Goal: Check status: Check status

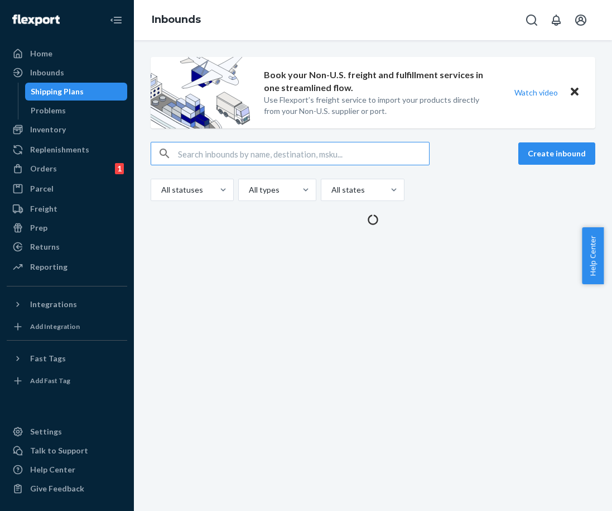
click at [201, 152] on input "text" at bounding box center [303, 153] width 251 height 22
paste input "9908020"
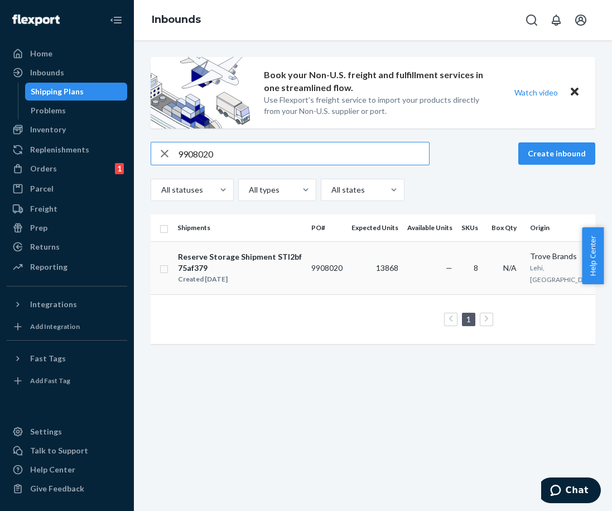
type input "9908020"
click at [298, 262] on div "Reserve Storage Shipment STI2bf75af379" at bounding box center [240, 262] width 124 height 22
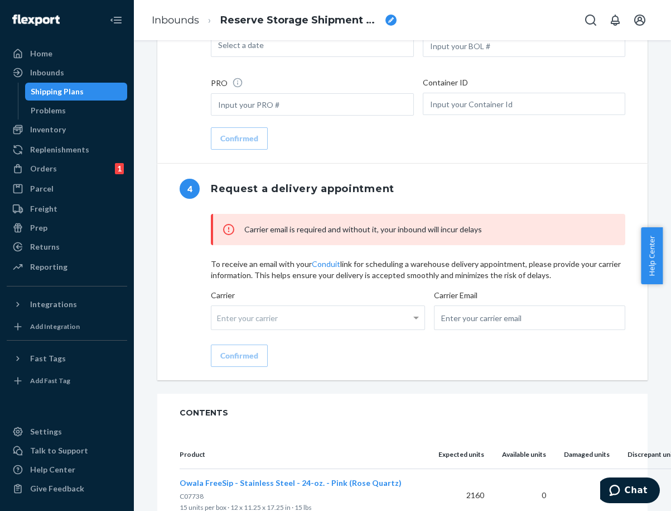
scroll to position [1172, 0]
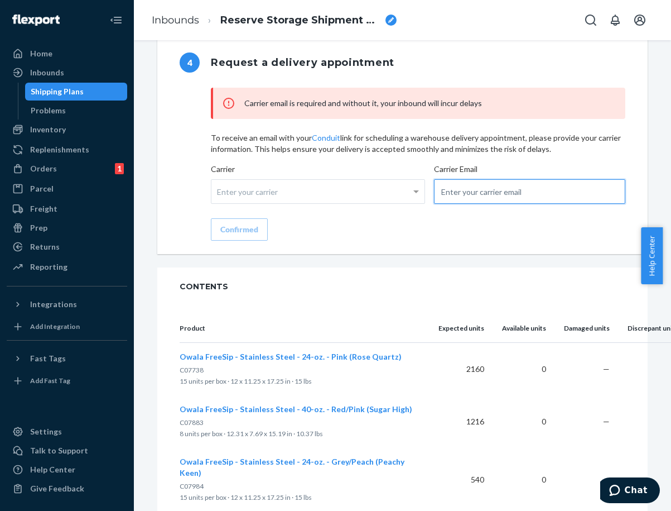
click at [470, 197] on input "email" at bounding box center [529, 191] width 191 height 25
type input "[EMAIL_ADDRESS][DOMAIN_NAME]"
drag, startPoint x: 249, startPoint y: 229, endPoint x: 266, endPoint y: 230, distance: 16.8
click at [249, 229] on div "Confirmed" at bounding box center [239, 229] width 38 height 11
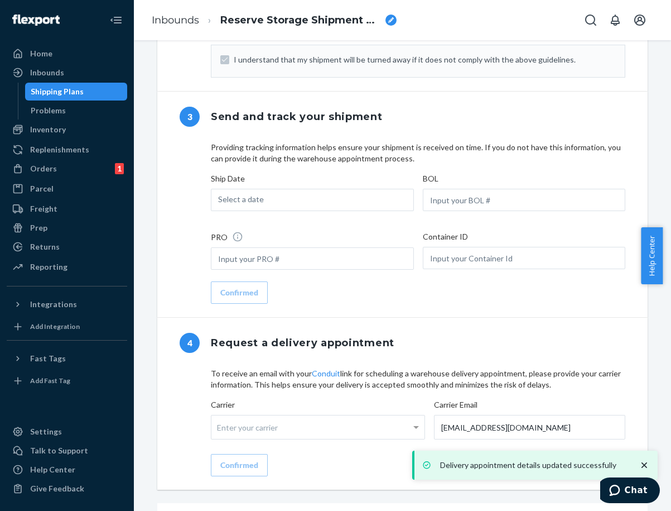
scroll to position [949, 0]
click at [232, 199] on span "Select a date" at bounding box center [241, 197] width 46 height 9
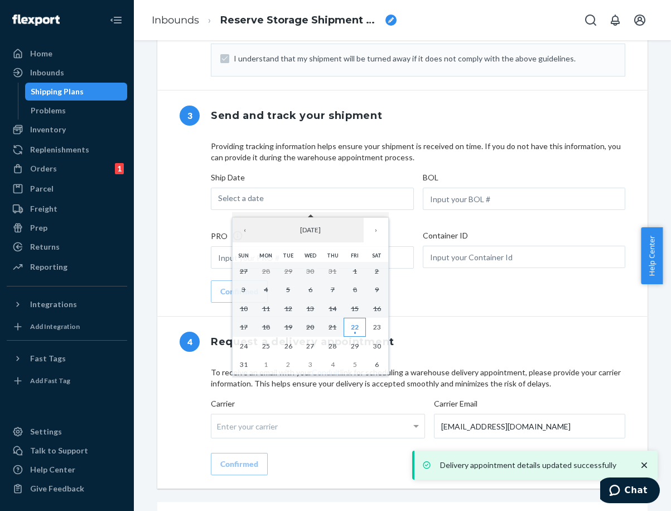
click at [356, 331] on abbr "22" at bounding box center [355, 327] width 8 height 8
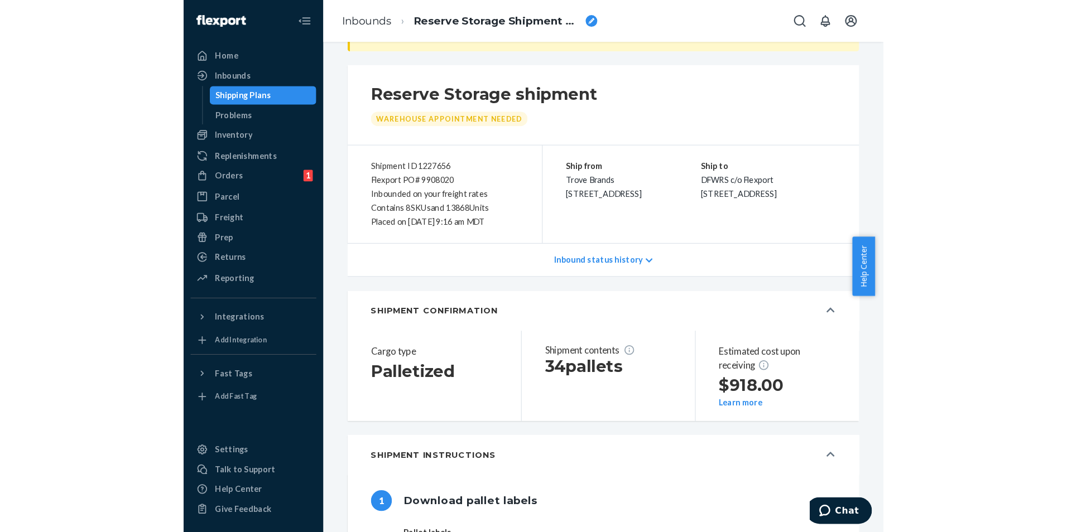
scroll to position [0, 0]
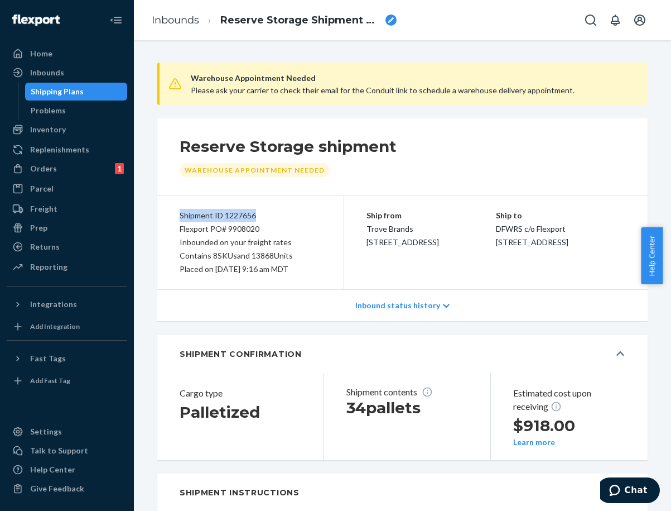
drag, startPoint x: 272, startPoint y: 217, endPoint x: 160, endPoint y: 217, distance: 112.7
click at [160, 217] on div "Shipment ID 1227656 Flexport PO# 9908020 Inbounded on your freight rates Contai…" at bounding box center [250, 242] width 187 height 94
copy div "Shipment ID 1227656"
click at [233, 237] on div "Inbounded on your freight rates" at bounding box center [251, 241] width 142 height 13
drag, startPoint x: 234, startPoint y: 236, endPoint x: 275, endPoint y: 229, distance: 41.4
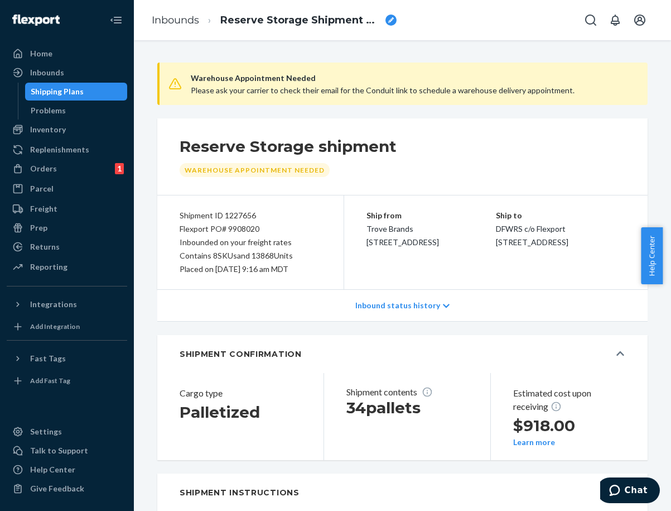
click at [275, 229] on div "Flexport PO# 9908020" at bounding box center [251, 228] width 142 height 13
drag, startPoint x: 273, startPoint y: 229, endPoint x: 171, endPoint y: 228, distance: 102.1
click at [171, 228] on div "Shipment ID 1227656 Flexport PO# 9908020 Inbounded on your freight rates Contai…" at bounding box center [250, 242] width 187 height 94
copy div "Flexport PO# 9908020"
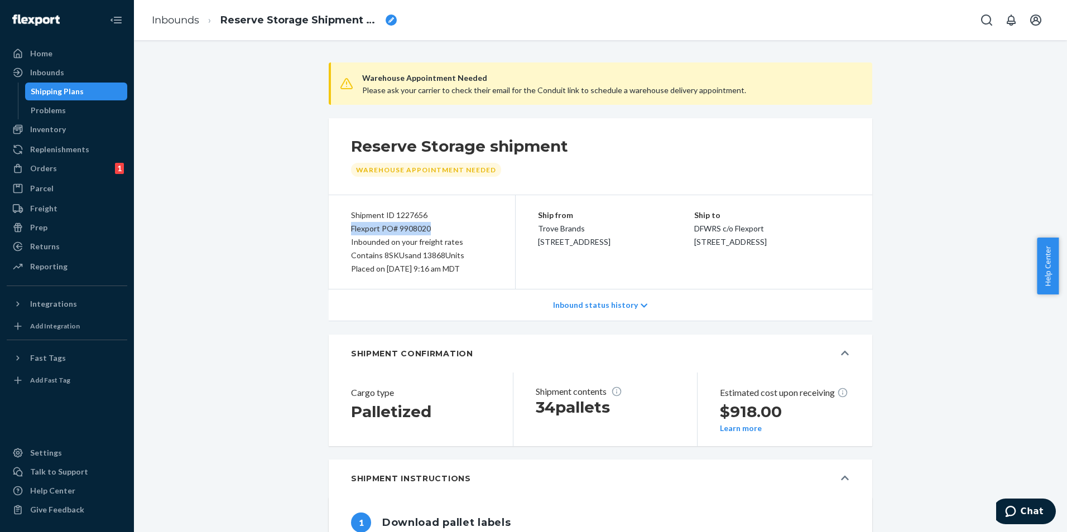
click at [436, 226] on div "Flexport PO# 9908020" at bounding box center [422, 228] width 142 height 13
drag, startPoint x: 433, startPoint y: 215, endPoint x: 393, endPoint y: 220, distance: 40.5
click at [393, 220] on div "Shipment ID 1227656" at bounding box center [422, 215] width 142 height 13
copy div "1227656"
drag, startPoint x: 428, startPoint y: 229, endPoint x: 396, endPoint y: 229, distance: 31.8
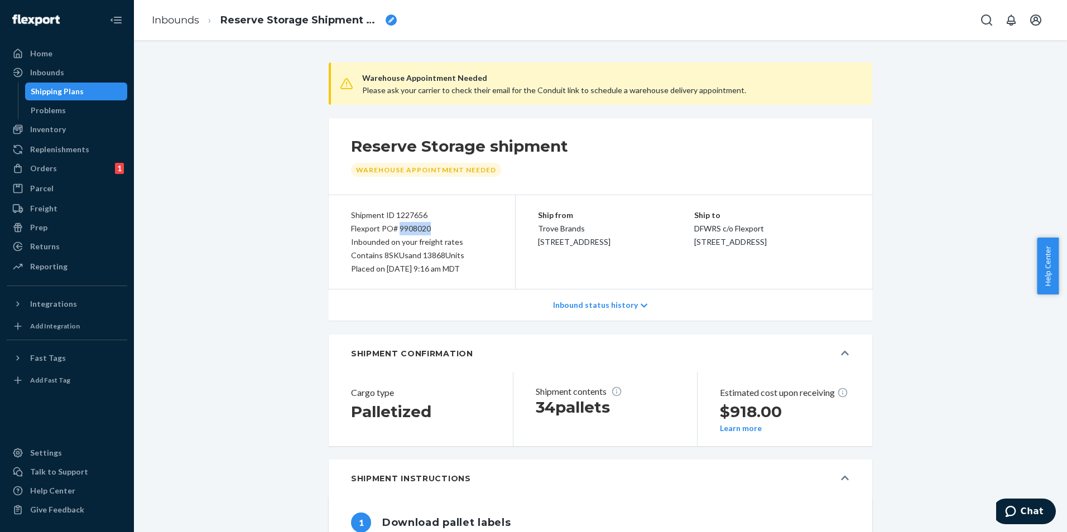
click at [396, 229] on div "Flexport PO# 9908020" at bounding box center [422, 228] width 142 height 13
copy div "9908020"
